Goal: Task Accomplishment & Management: Use online tool/utility

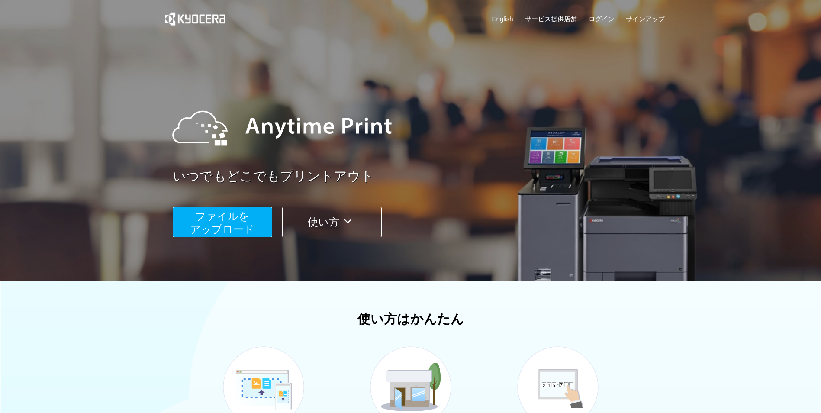
click at [217, 226] on span "ファイルを ​​アップロード" at bounding box center [222, 222] width 64 height 25
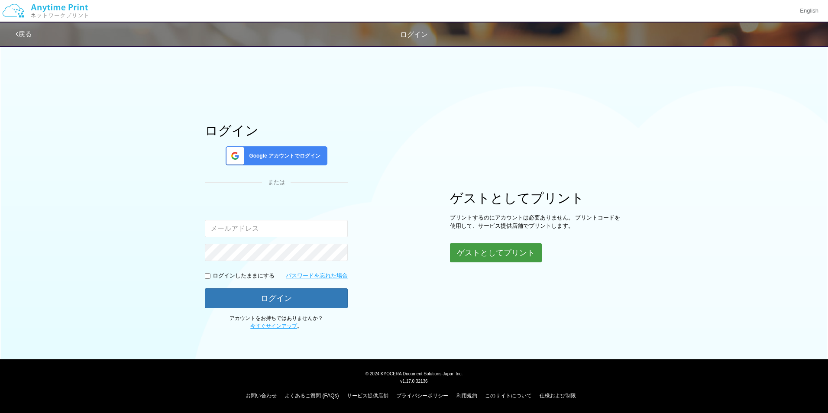
click at [461, 250] on button "ゲストとしてプリント" at bounding box center [496, 252] width 92 height 19
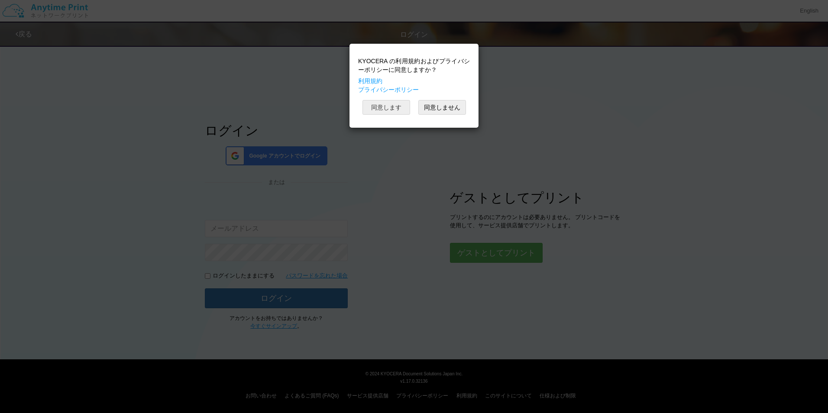
click at [389, 111] on button "同意します" at bounding box center [386, 107] width 48 height 15
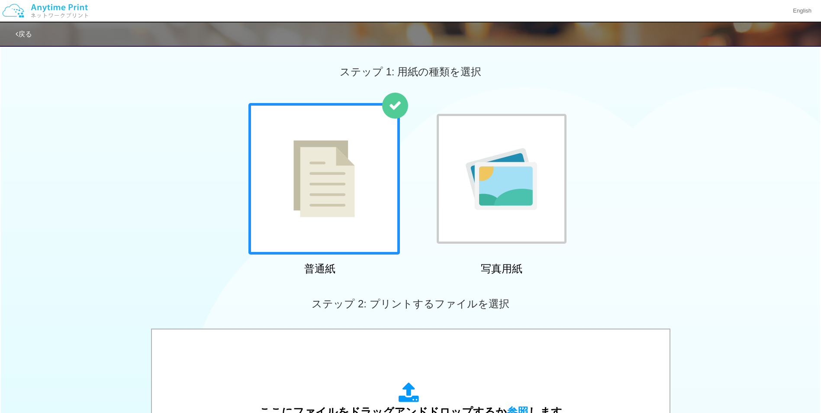
click at [329, 208] on img at bounding box center [323, 178] width 61 height 77
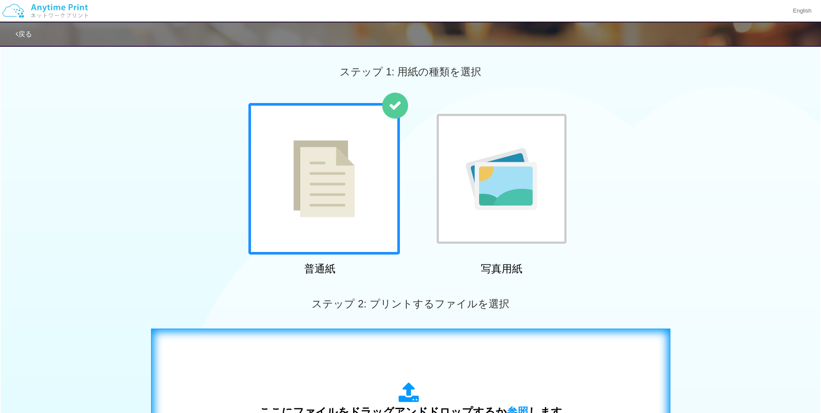
click at [415, 396] on icon at bounding box center [411, 393] width 24 height 22
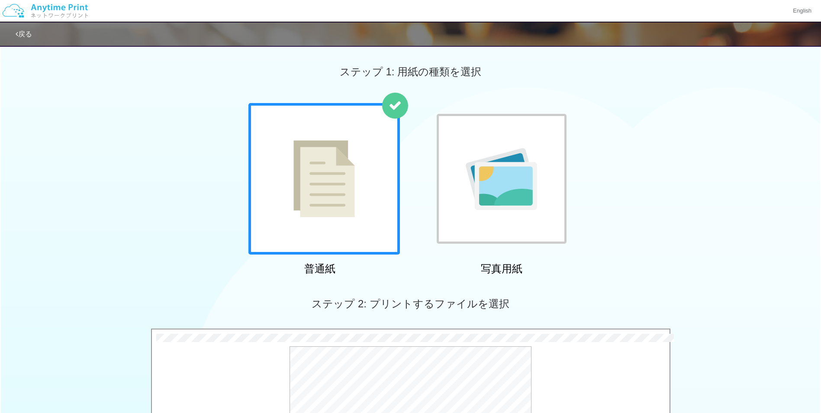
click at [731, 261] on div "普通紙 写真用紙" at bounding box center [410, 191] width 821 height 176
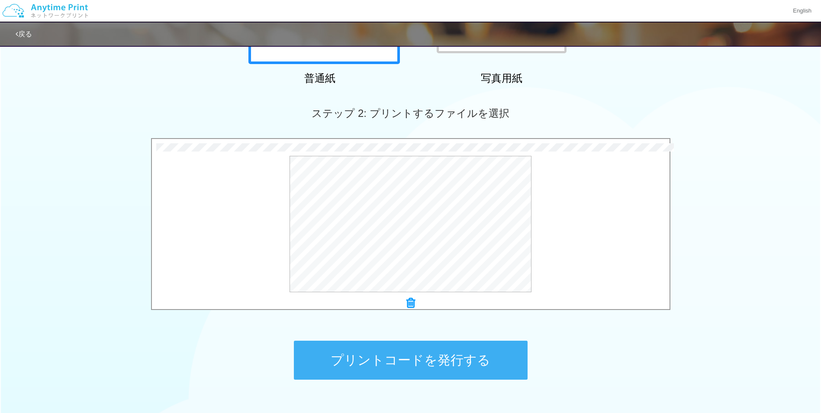
scroll to position [245, 0]
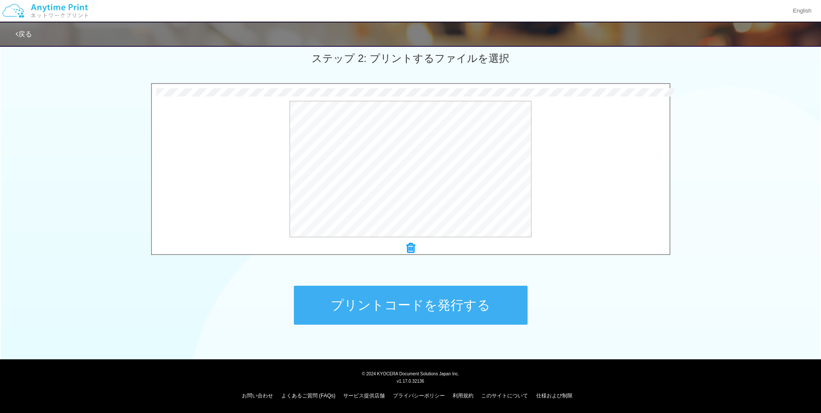
click at [437, 314] on button "プリントコードを発行する" at bounding box center [411, 305] width 234 height 39
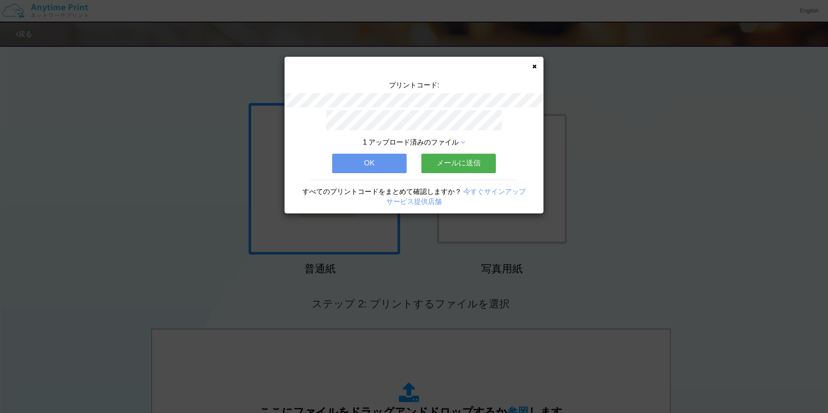
click at [375, 160] on button "OK" at bounding box center [369, 163] width 74 height 19
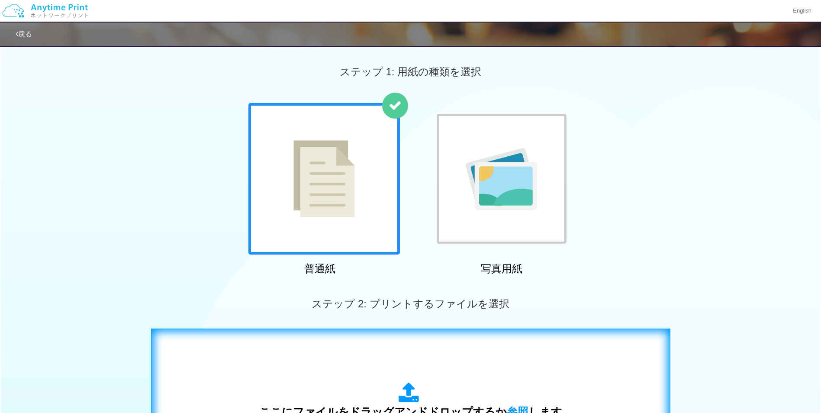
click at [430, 380] on div "ここにファイルをドラッグアンドドロップするか 参照 します アップロード: 1 個の JPG ファイル、または 1 個の PDF ファイル (上限 50 ペー…" at bounding box center [410, 416] width 501 height 157
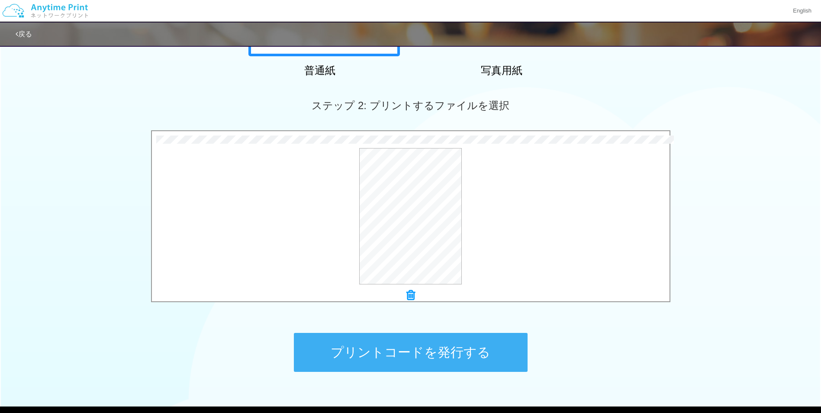
scroll to position [201, 0]
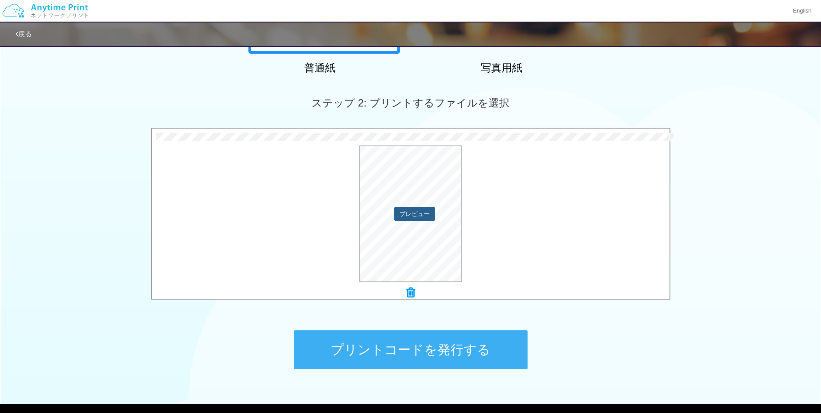
click at [417, 210] on button "プレビュー" at bounding box center [414, 214] width 41 height 14
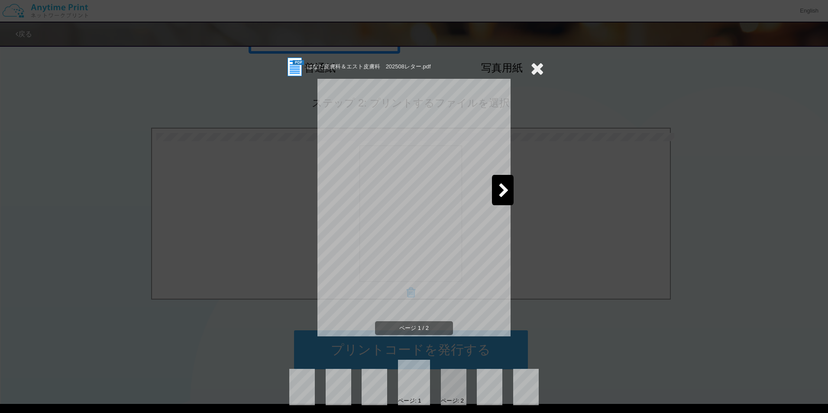
click at [498, 193] on icon at bounding box center [503, 191] width 11 height 15
click at [532, 65] on icon at bounding box center [536, 68] width 13 height 17
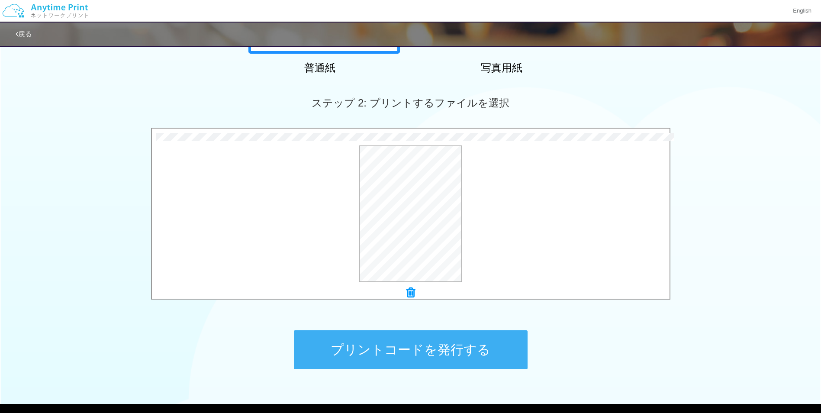
click at [432, 351] on button "プリントコードを発行する" at bounding box center [411, 349] width 234 height 39
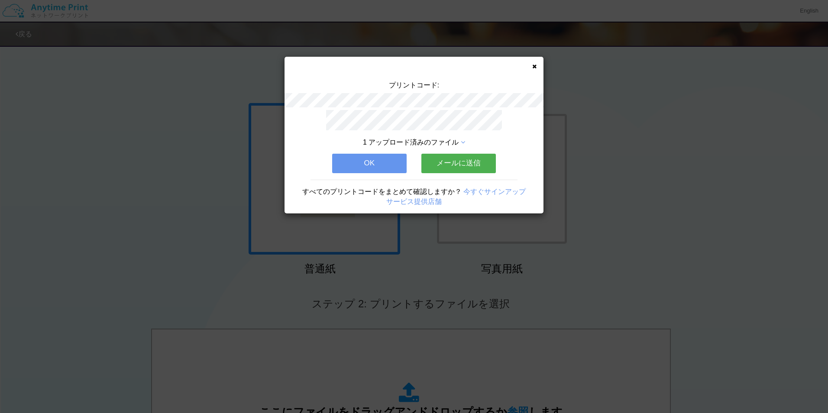
click at [374, 159] on button "OK" at bounding box center [369, 163] width 74 height 19
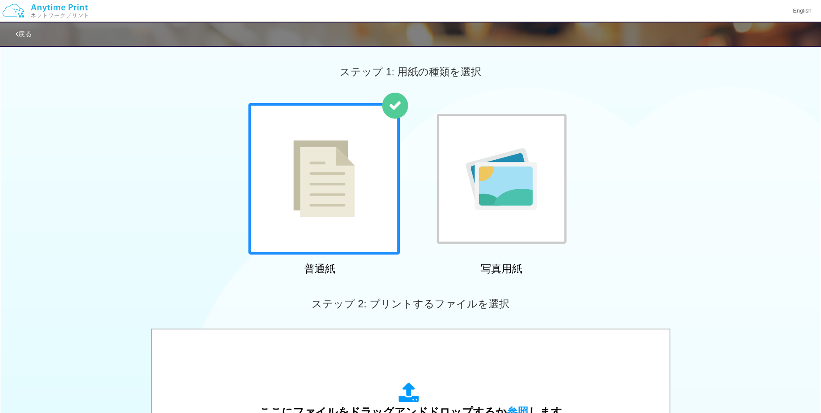
click at [705, 68] on div "ステップ 1: 用紙の種類を選択" at bounding box center [410, 72] width 821 height 62
